Goal: Transaction & Acquisition: Purchase product/service

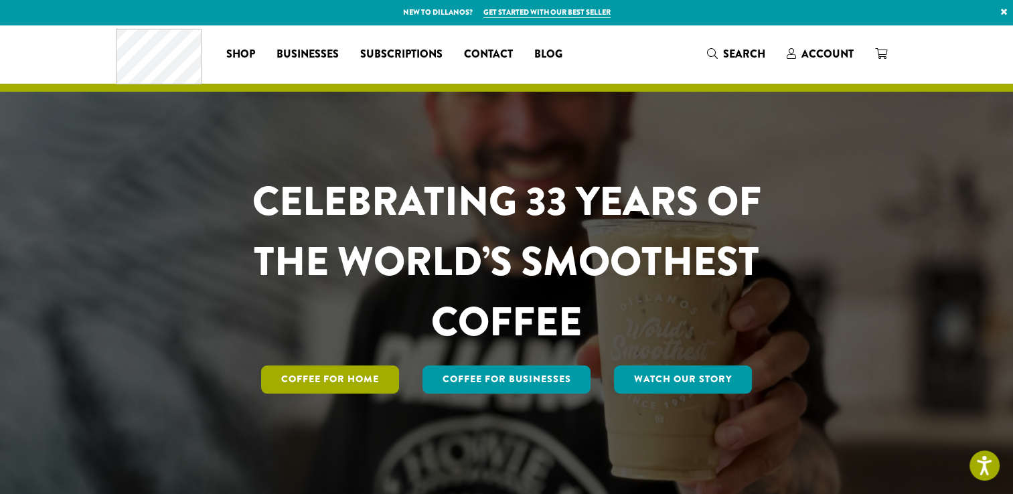
click at [368, 384] on link "Coffee for Home" at bounding box center [330, 379] width 138 height 28
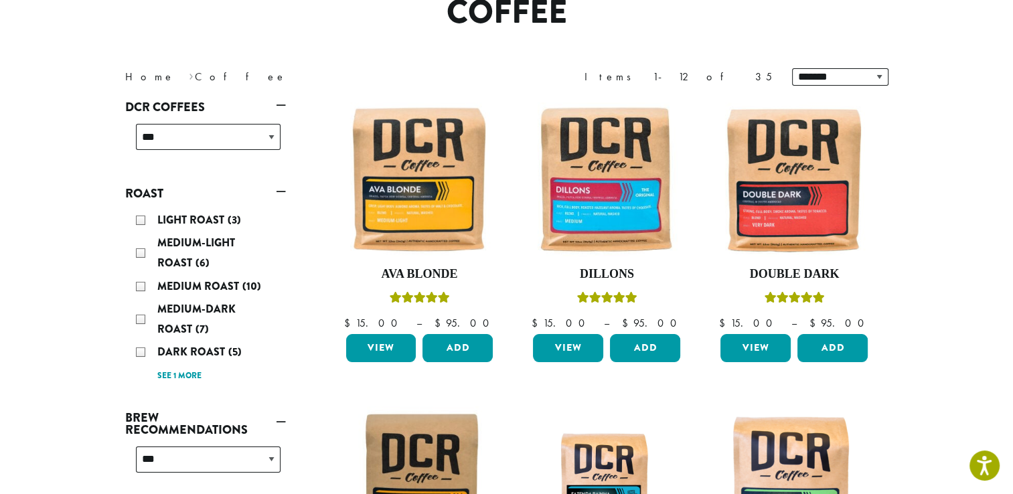
scroll to position [134, 0]
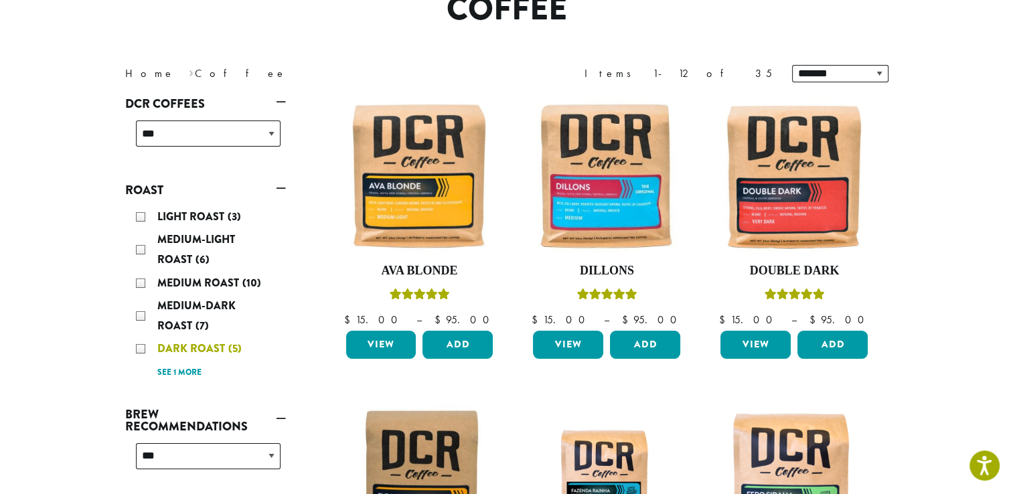
click at [137, 348] on div "Dark Roast (5)" at bounding box center [208, 349] width 145 height 20
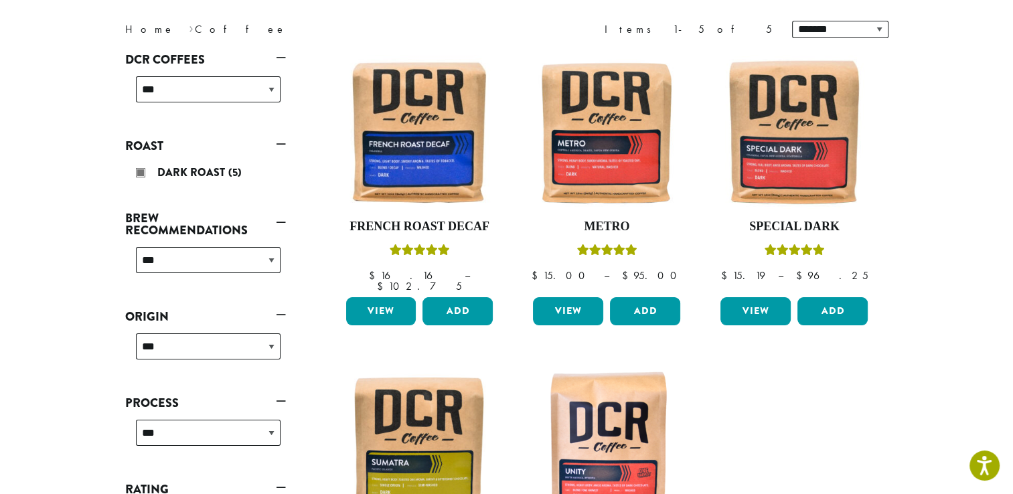
scroll to position [176, 0]
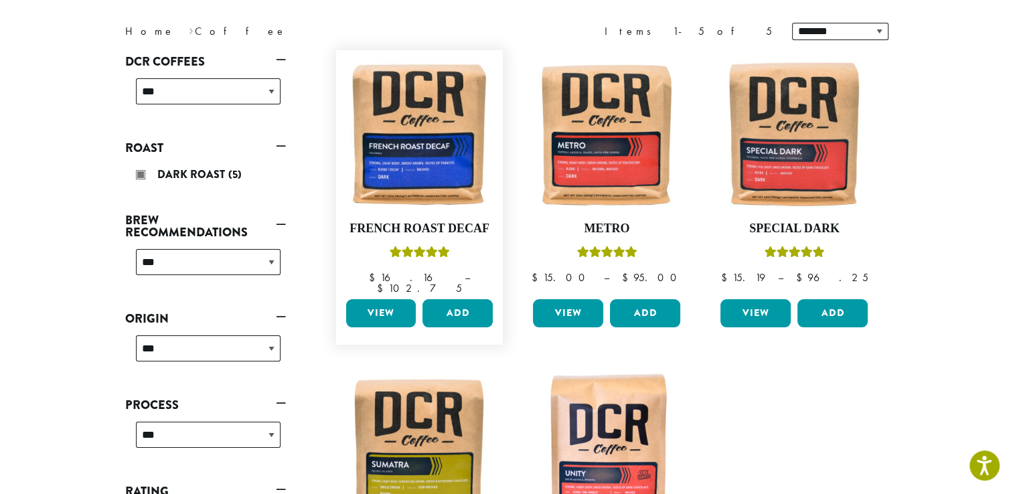
click at [368, 304] on link "View" at bounding box center [381, 313] width 70 height 28
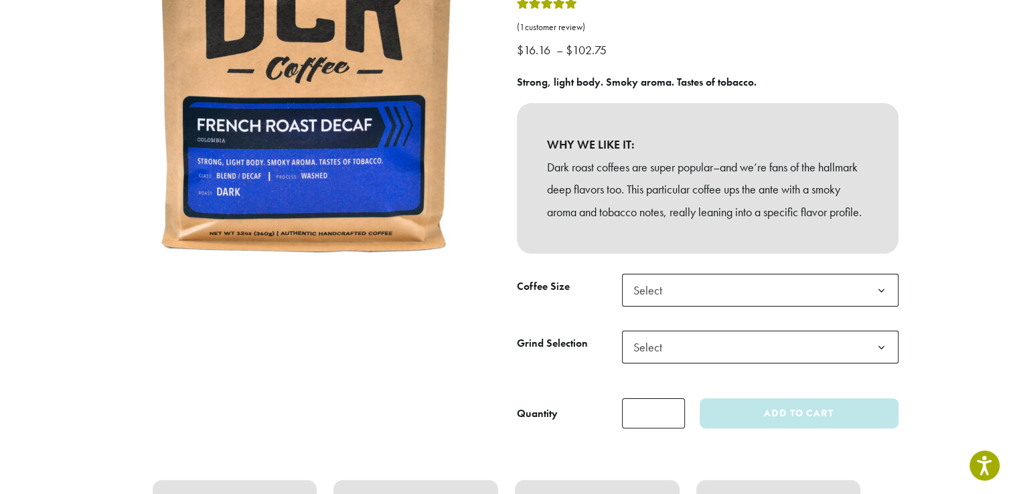
scroll to position [224, 0]
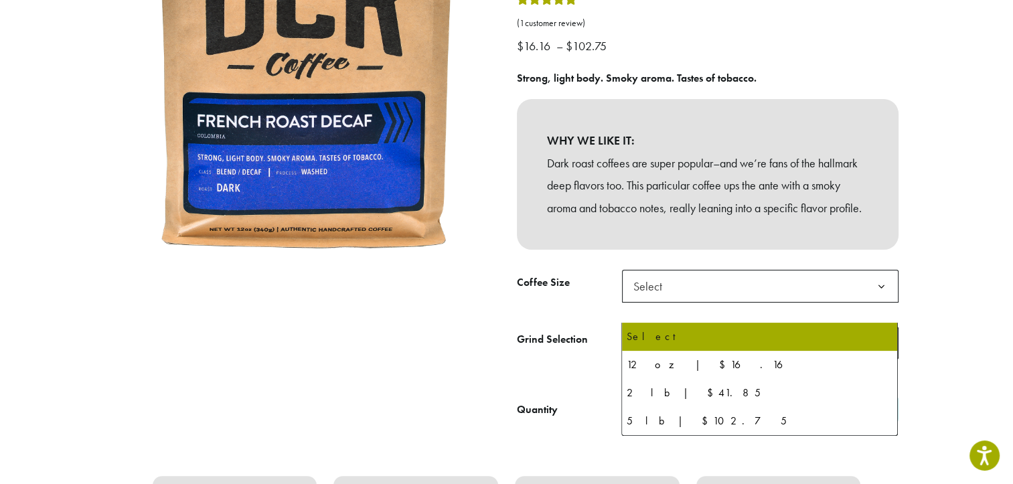
click at [689, 293] on span "Select" at bounding box center [760, 286] width 276 height 33
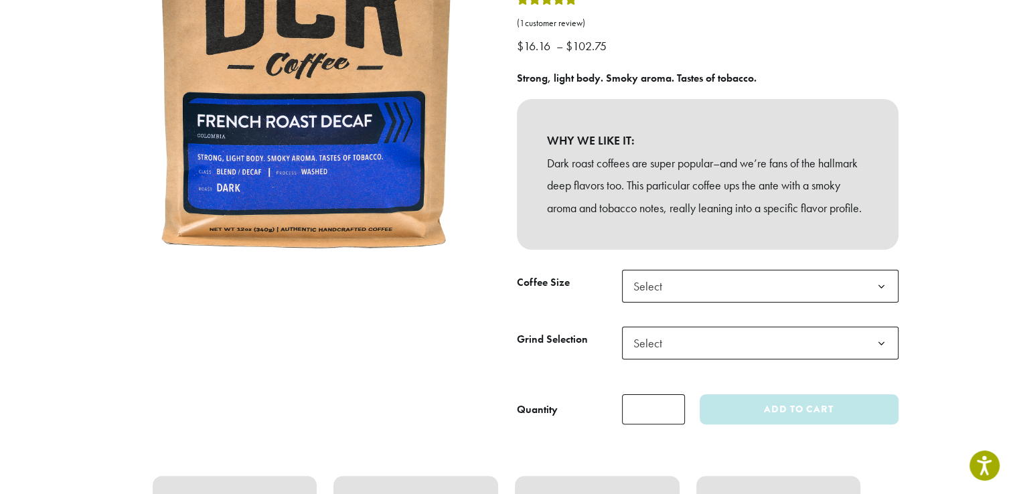
click at [629, 273] on div "**********" at bounding box center [708, 181] width 402 height 508
